Goal: Transaction & Acquisition: Purchase product/service

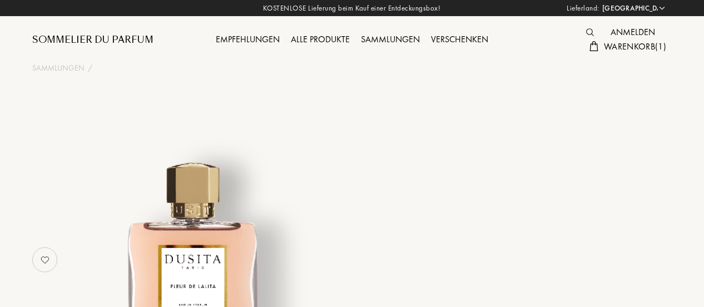
select select "DE"
select select "4"
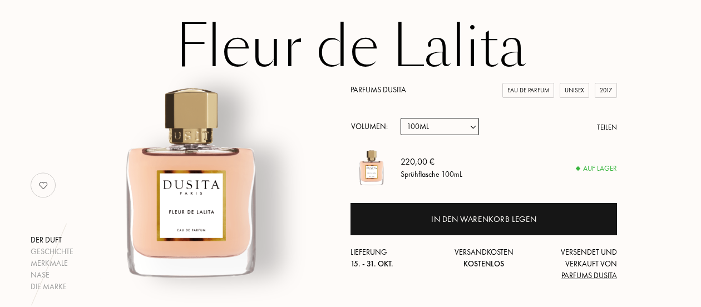
scroll to position [111, 0]
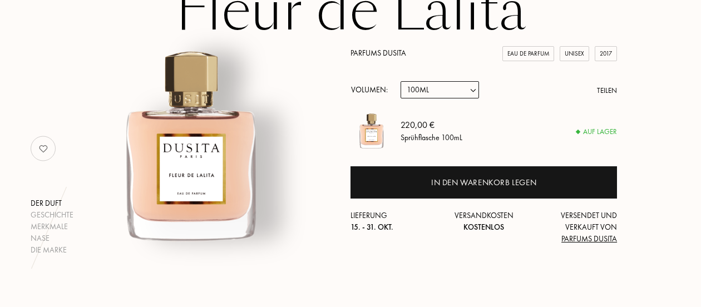
click at [469, 92] on select "Probe 15mL 22.5mL (3 * 7.5mL) 50mL 100mL" at bounding box center [439, 89] width 78 height 17
select select "3"
click at [400, 82] on select "Probe 15mL 22.5mL (3 * 7.5mL) 50mL 100mL" at bounding box center [439, 89] width 78 height 17
select select "3"
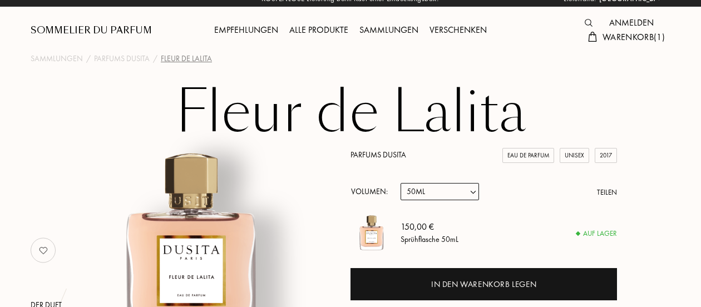
scroll to position [0, 0]
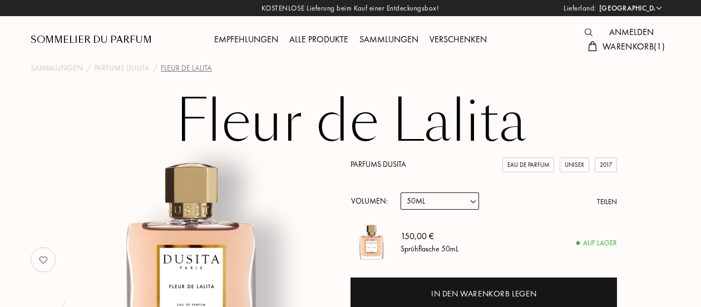
click at [370, 165] on link "Parfums Dusita" at bounding box center [378, 164] width 56 height 10
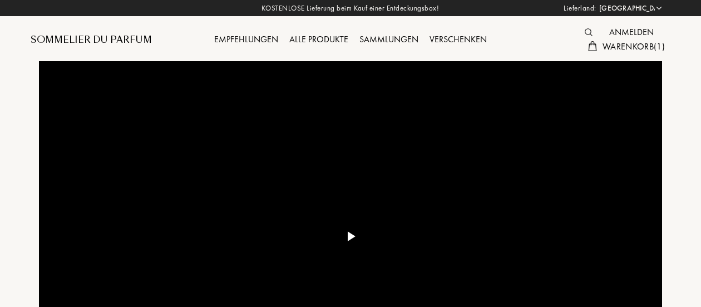
select select "DE"
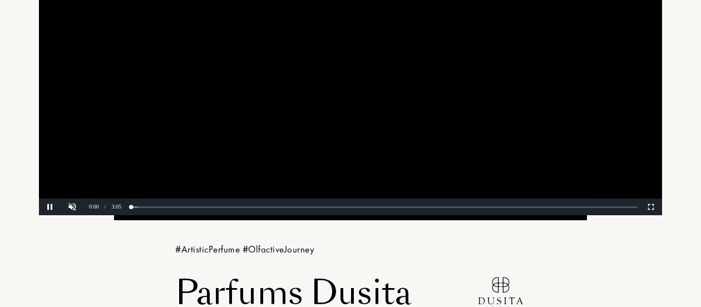
scroll to position [200, 0]
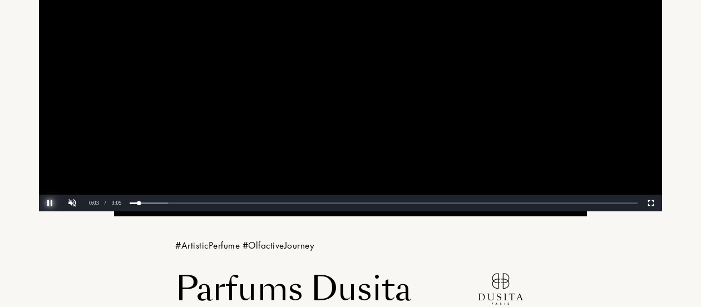
click at [48, 204] on button "Pause" at bounding box center [50, 203] width 22 height 17
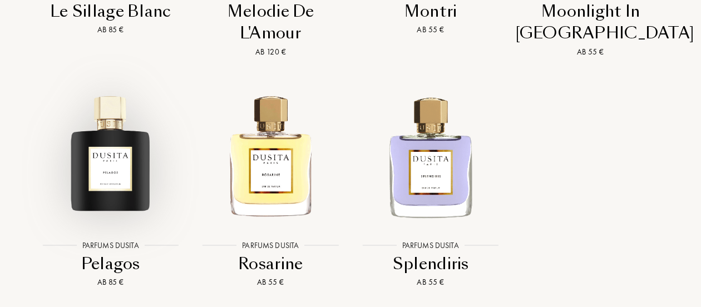
scroll to position [2261, 0]
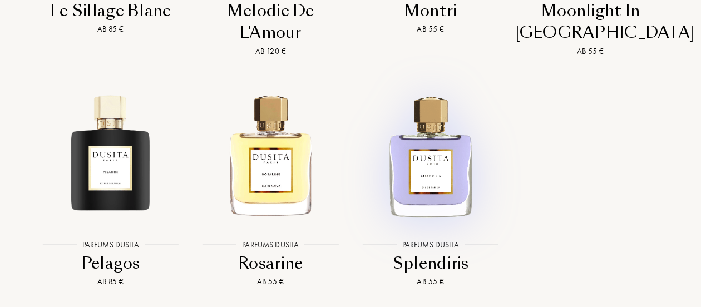
click at [436, 215] on img at bounding box center [430, 155] width 144 height 144
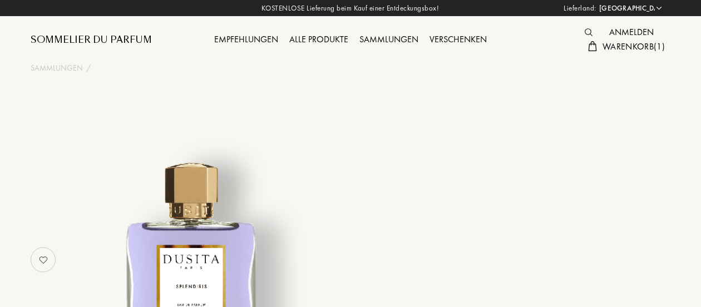
select select "DE"
select select "3"
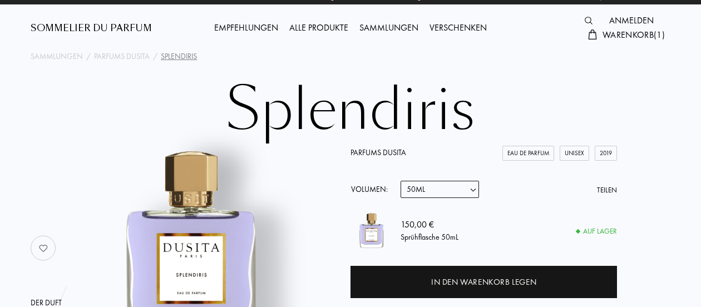
scroll to position [11, 0]
